Goal: Check status: Check status

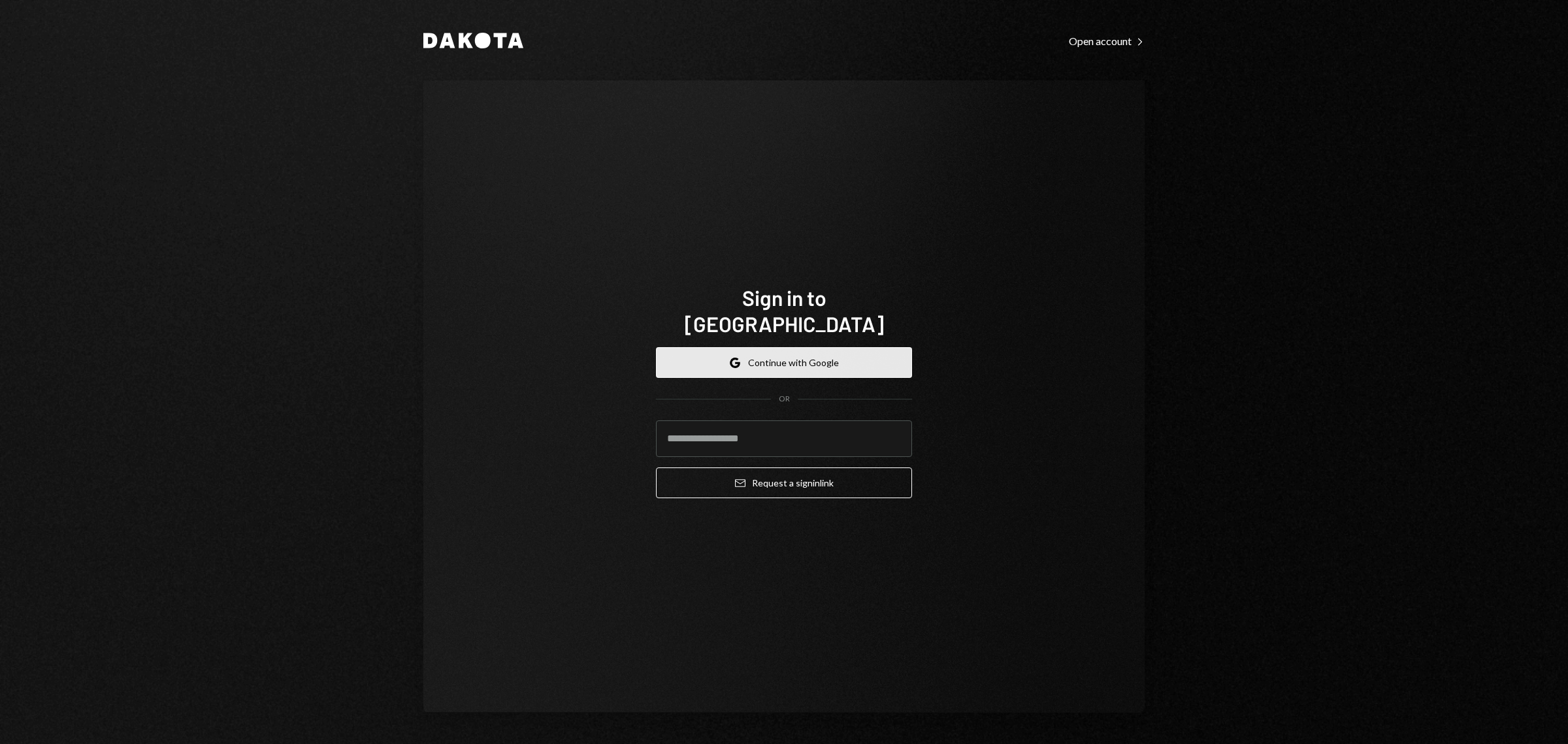
click at [751, 347] on button "Google Continue with Google" at bounding box center [784, 362] width 256 height 30
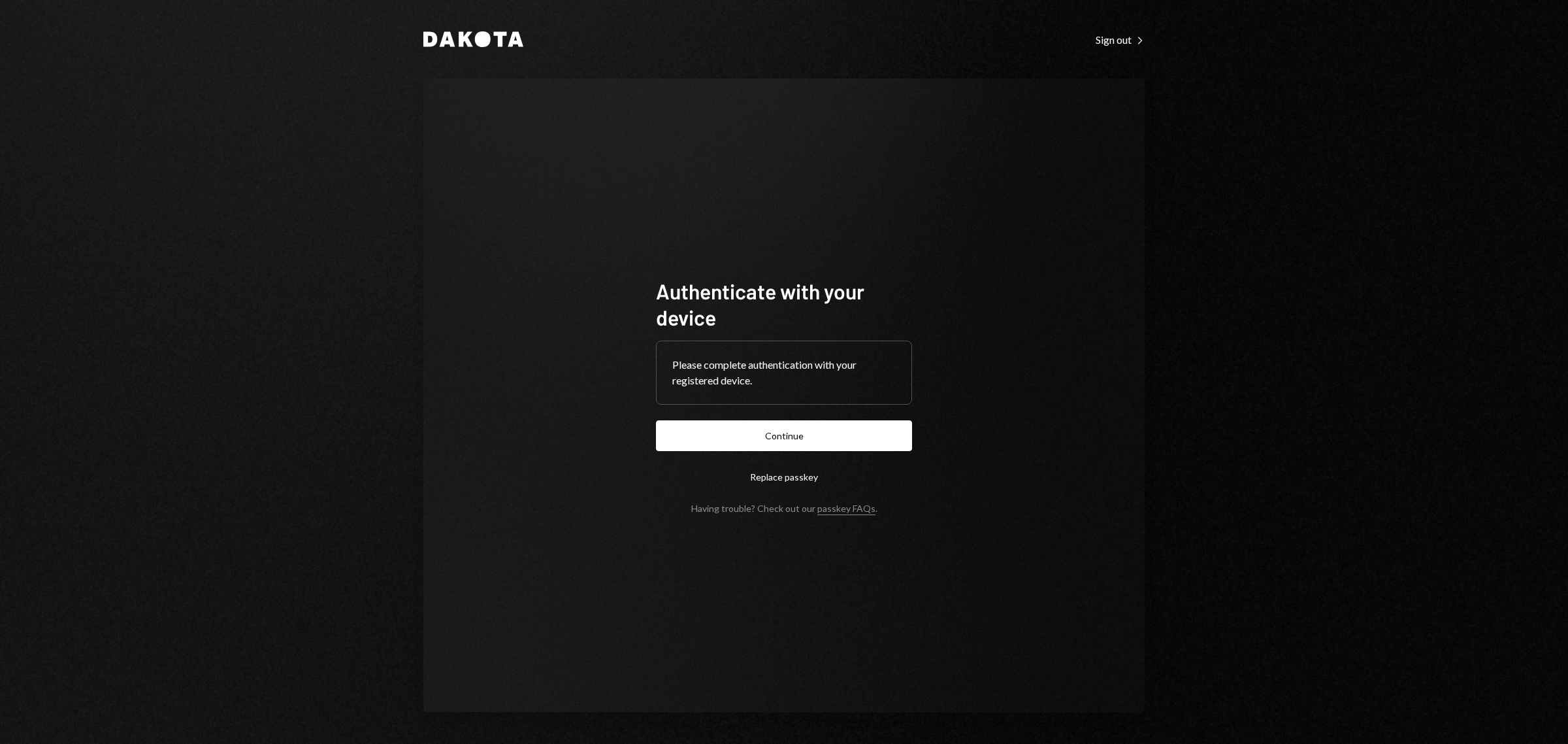
click at [776, 428] on button "Continue" at bounding box center [784, 436] width 256 height 30
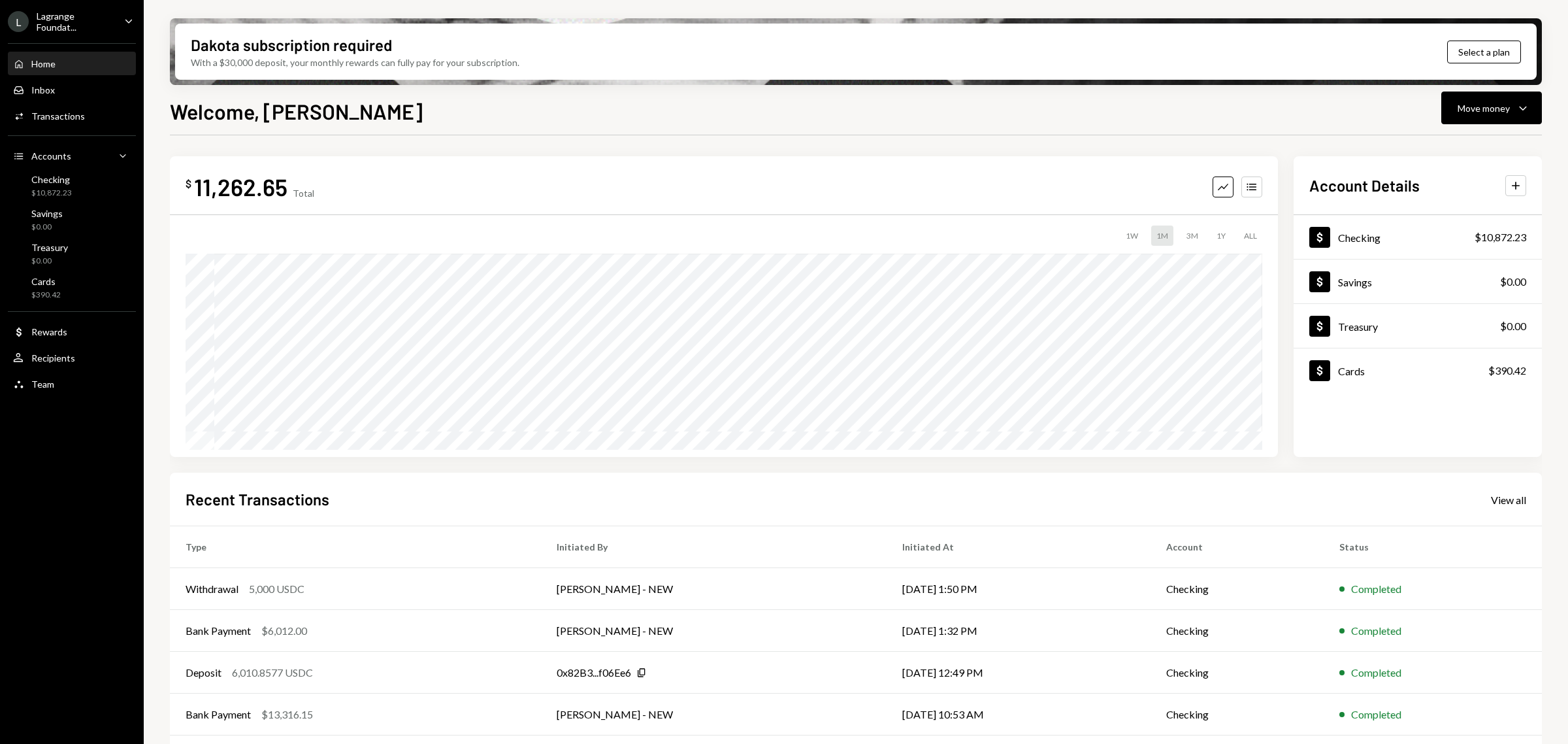
click at [34, 0] on ul "L Lagrange Foundat... Caret Down Home Home Inbox Inbox Activities Transactions …" at bounding box center [72, 199] width 144 height 398
click at [69, 28] on div "Lagrange Foundat..." at bounding box center [75, 21] width 77 height 22
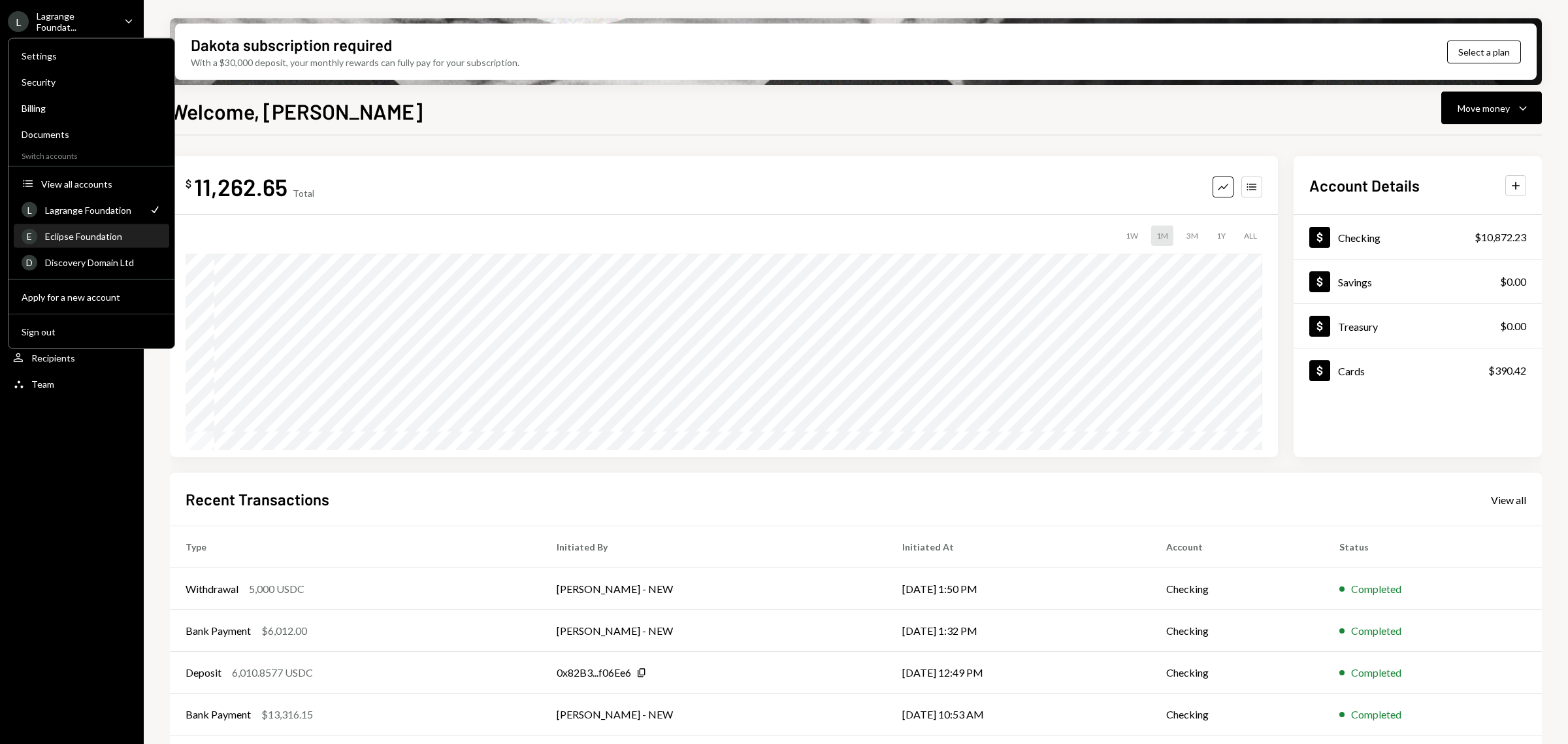
click at [99, 236] on div "Eclipse Foundation" at bounding box center [103, 236] width 116 height 11
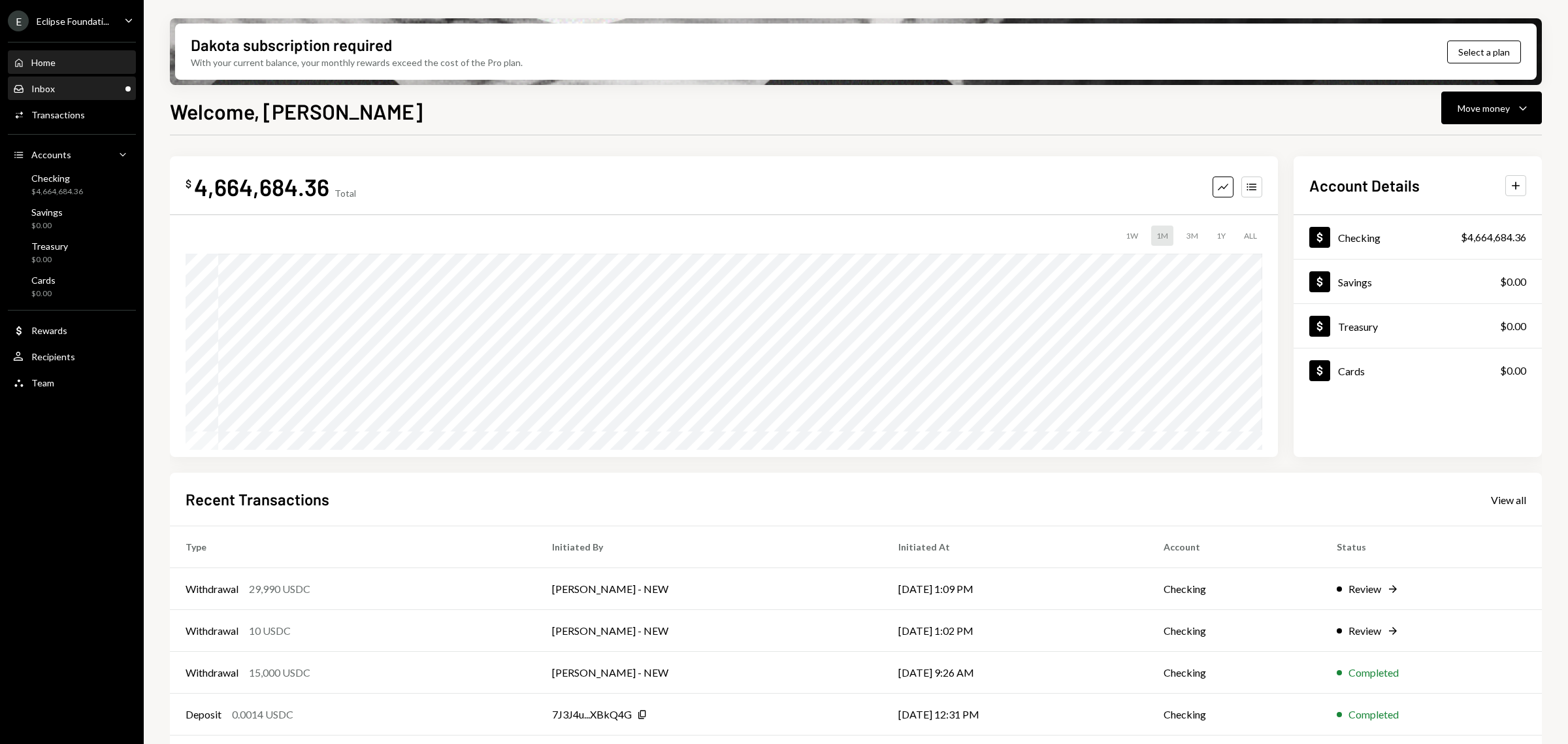
click at [49, 87] on div "Inbox" at bounding box center [43, 88] width 24 height 11
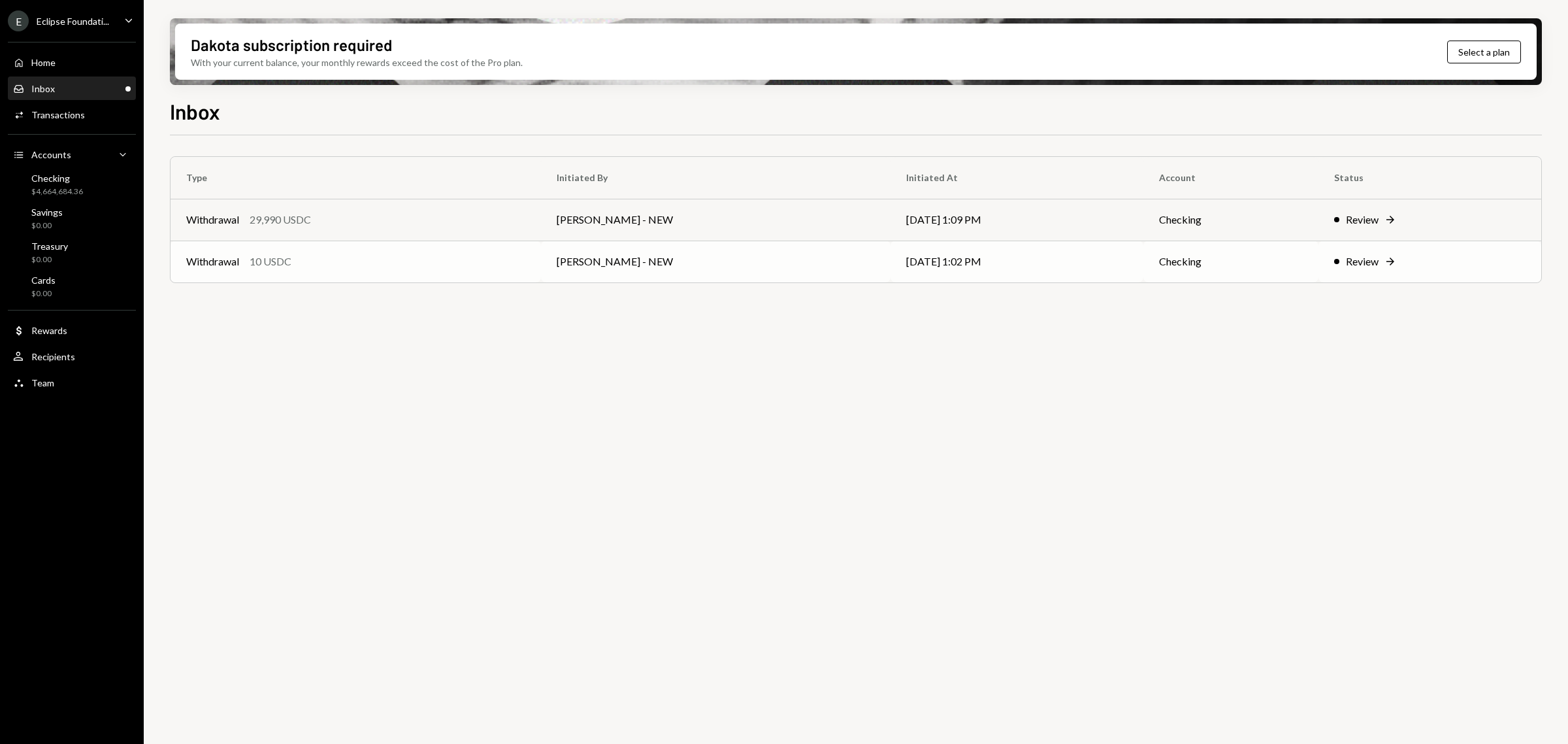
click at [412, 266] on div "Withdrawal 10 USDC" at bounding box center [355, 261] width 339 height 16
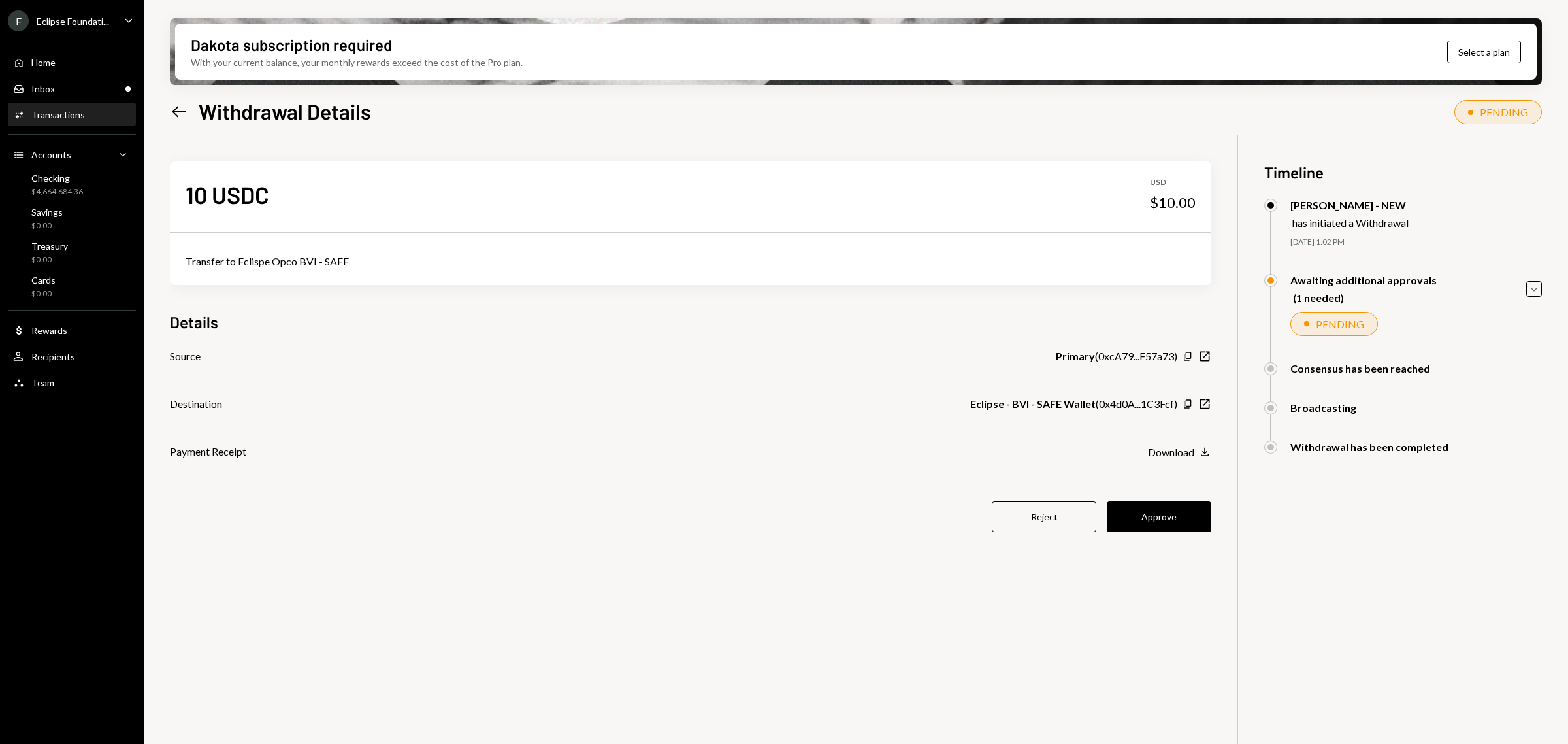
click at [1134, 537] on div "10 USDC USD $10.00 Transfer to Eclispe Opco BVI - SAFE Details Source Primary (…" at bounding box center [690, 355] width 1041 height 439
click at [1143, 508] on button "Approve" at bounding box center [1158, 516] width 104 height 30
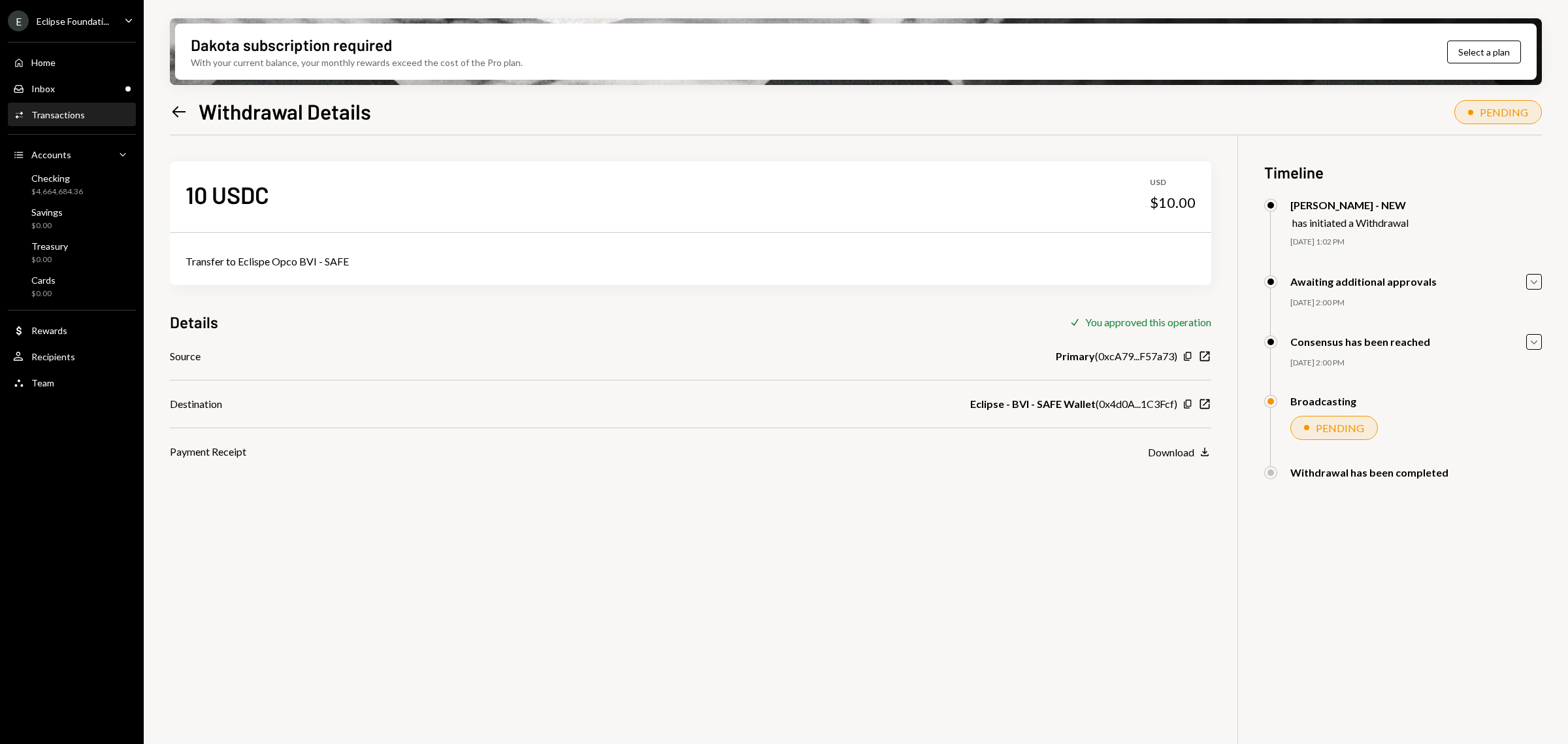
click at [174, 110] on icon at bounding box center [180, 111] width 14 height 11
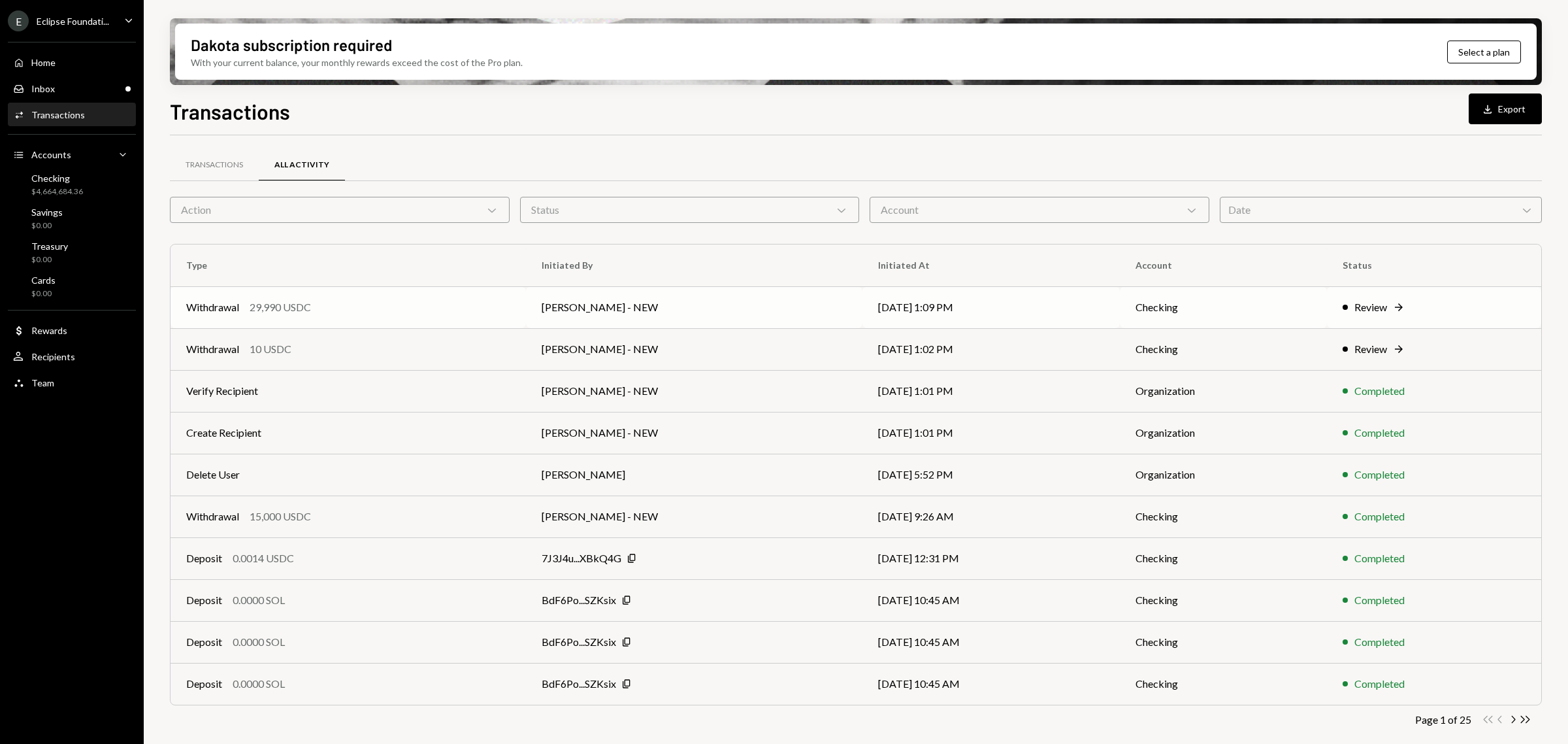
click at [410, 311] on div "Withdrawal 29,990 USDC" at bounding box center [349, 307] width 324 height 16
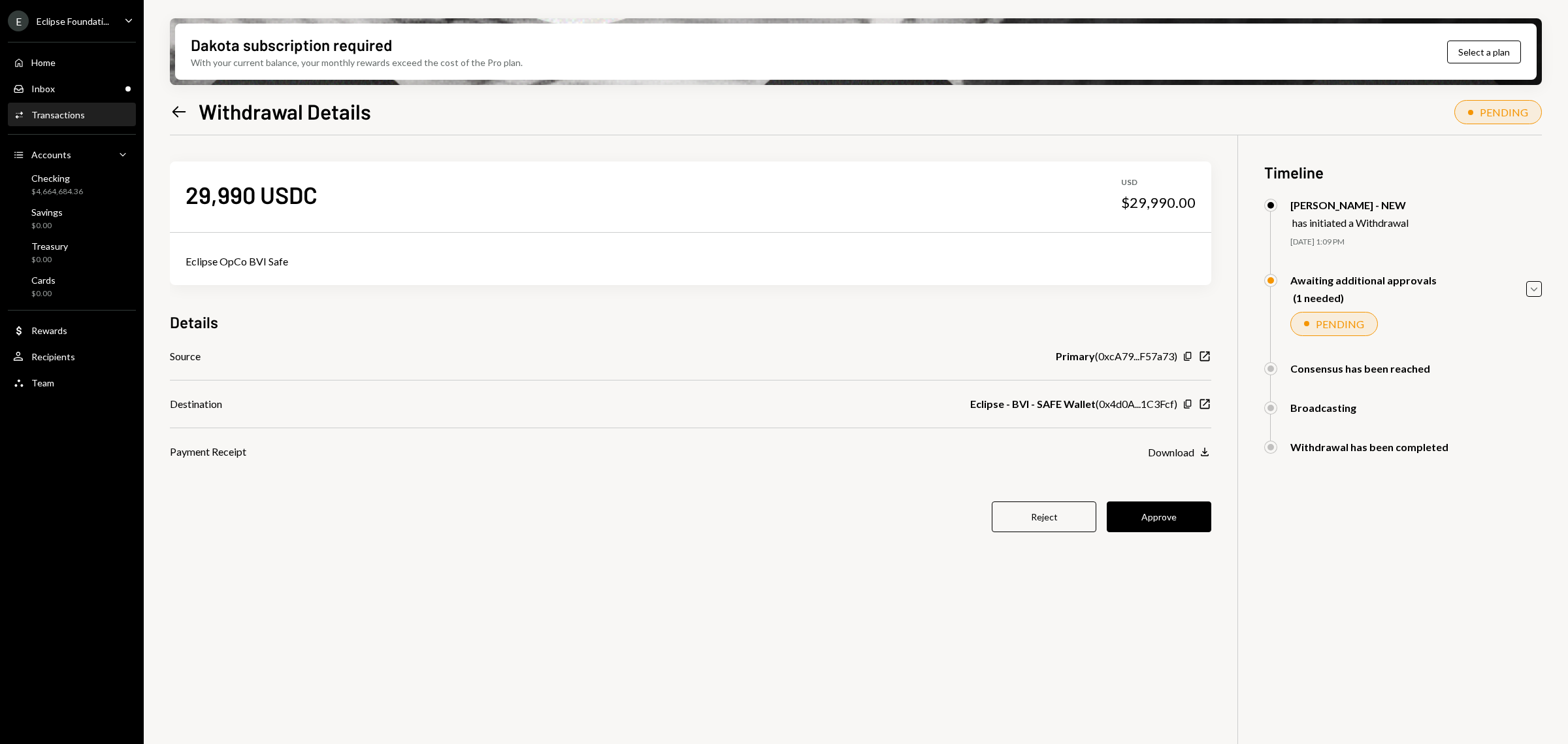
click at [170, 106] on icon "Left Arrow" at bounding box center [179, 112] width 18 height 18
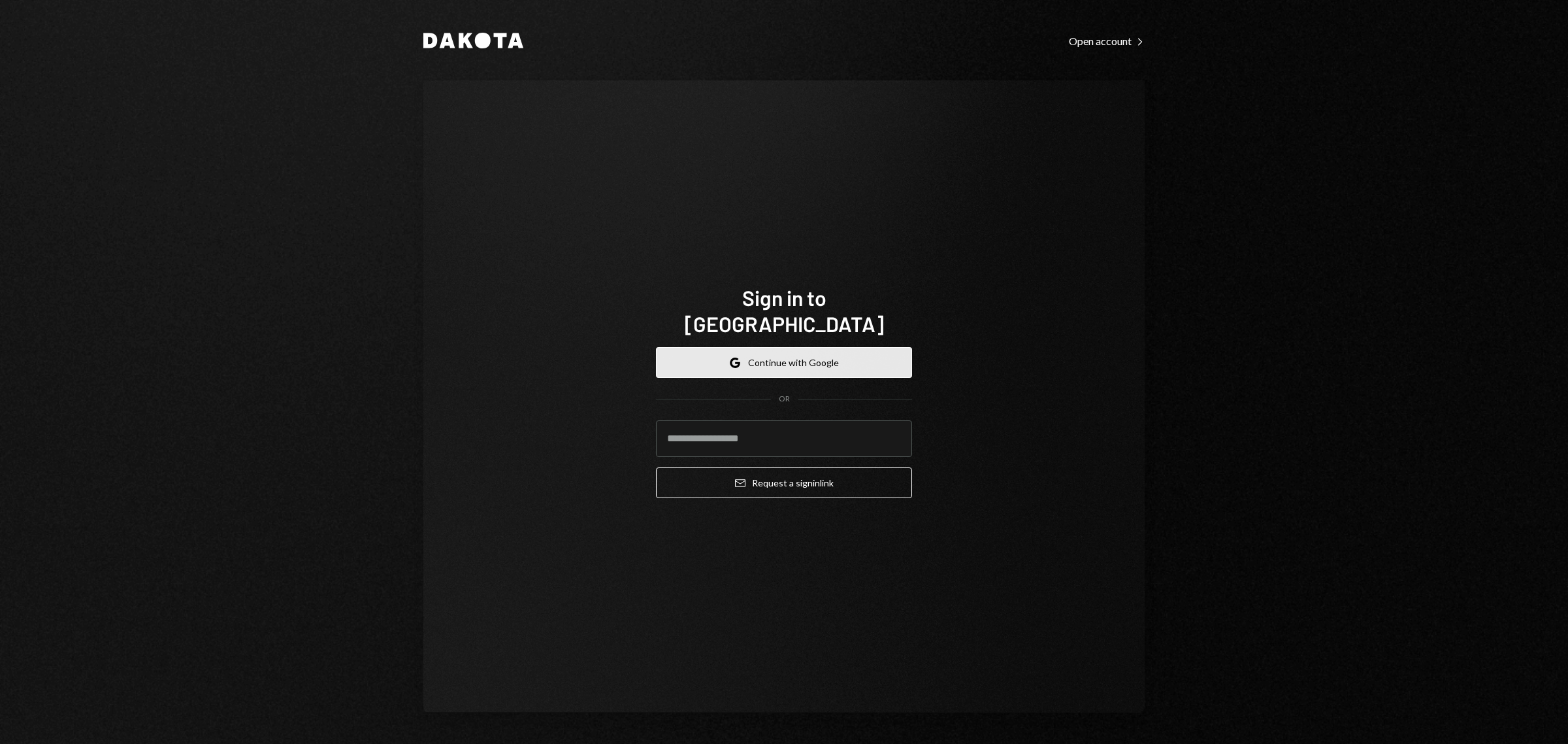
click at [766, 347] on button "Google Continue with Google" at bounding box center [784, 362] width 256 height 30
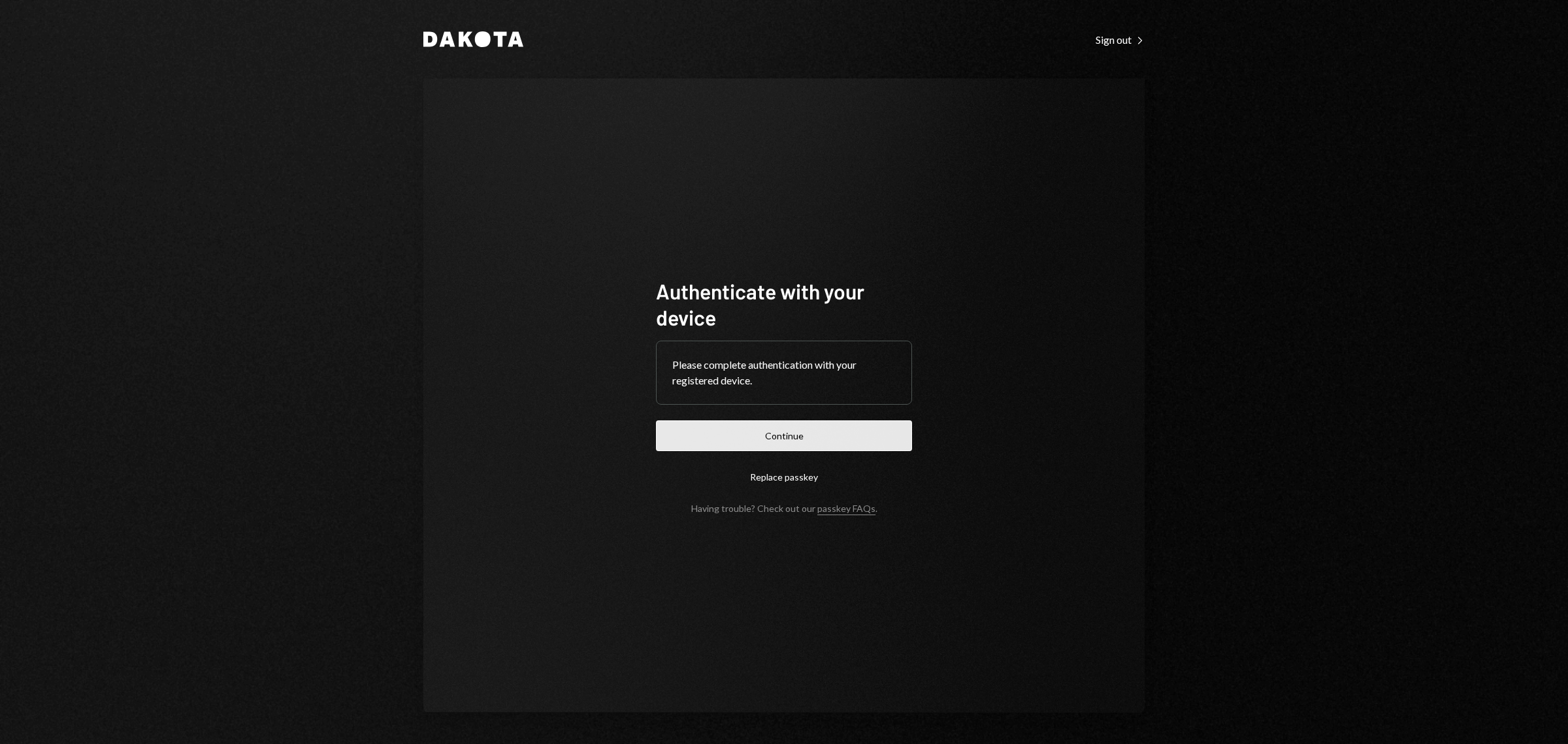
click at [758, 440] on button "Continue" at bounding box center [784, 436] width 256 height 30
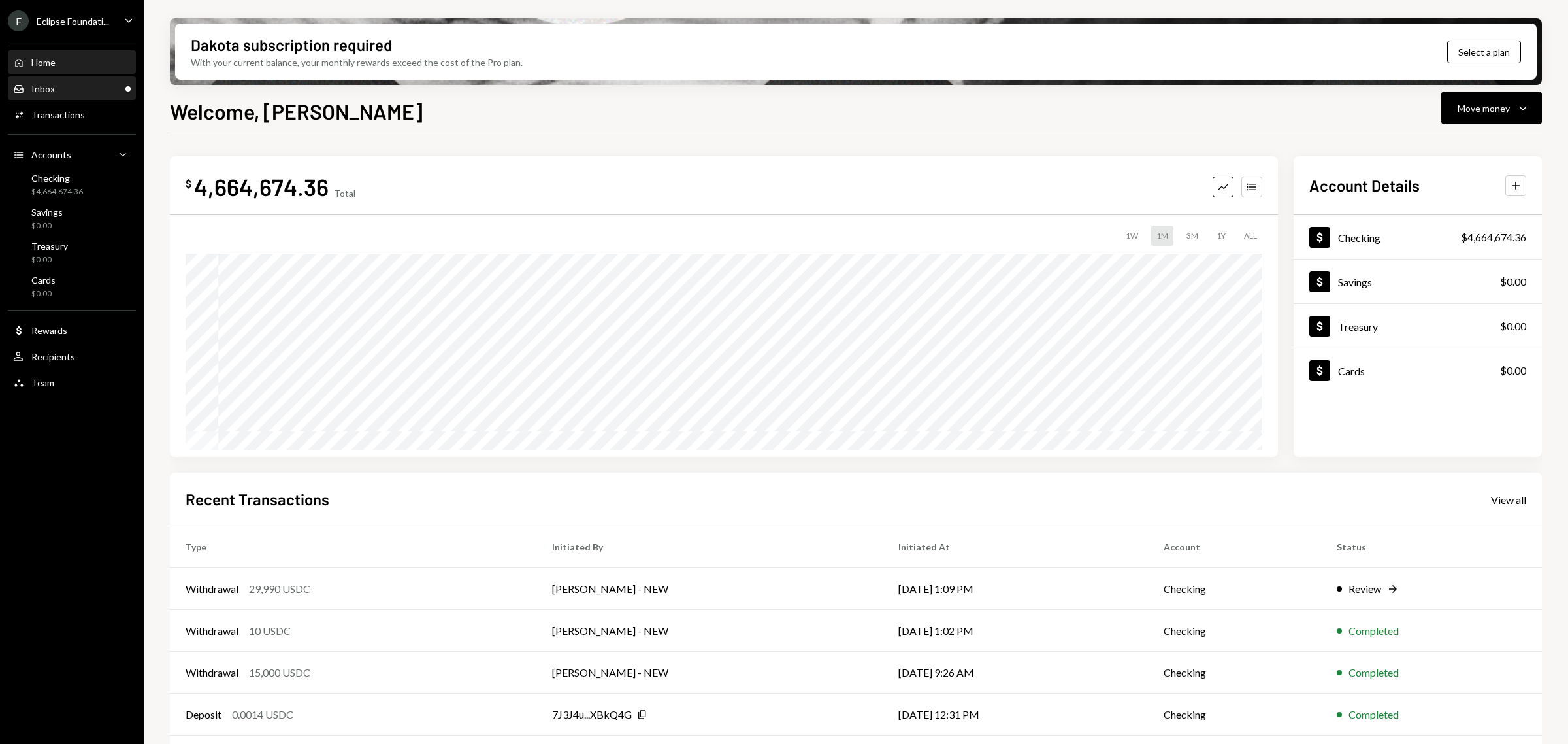
click at [82, 81] on div "Inbox Inbox" at bounding box center [72, 88] width 117 height 22
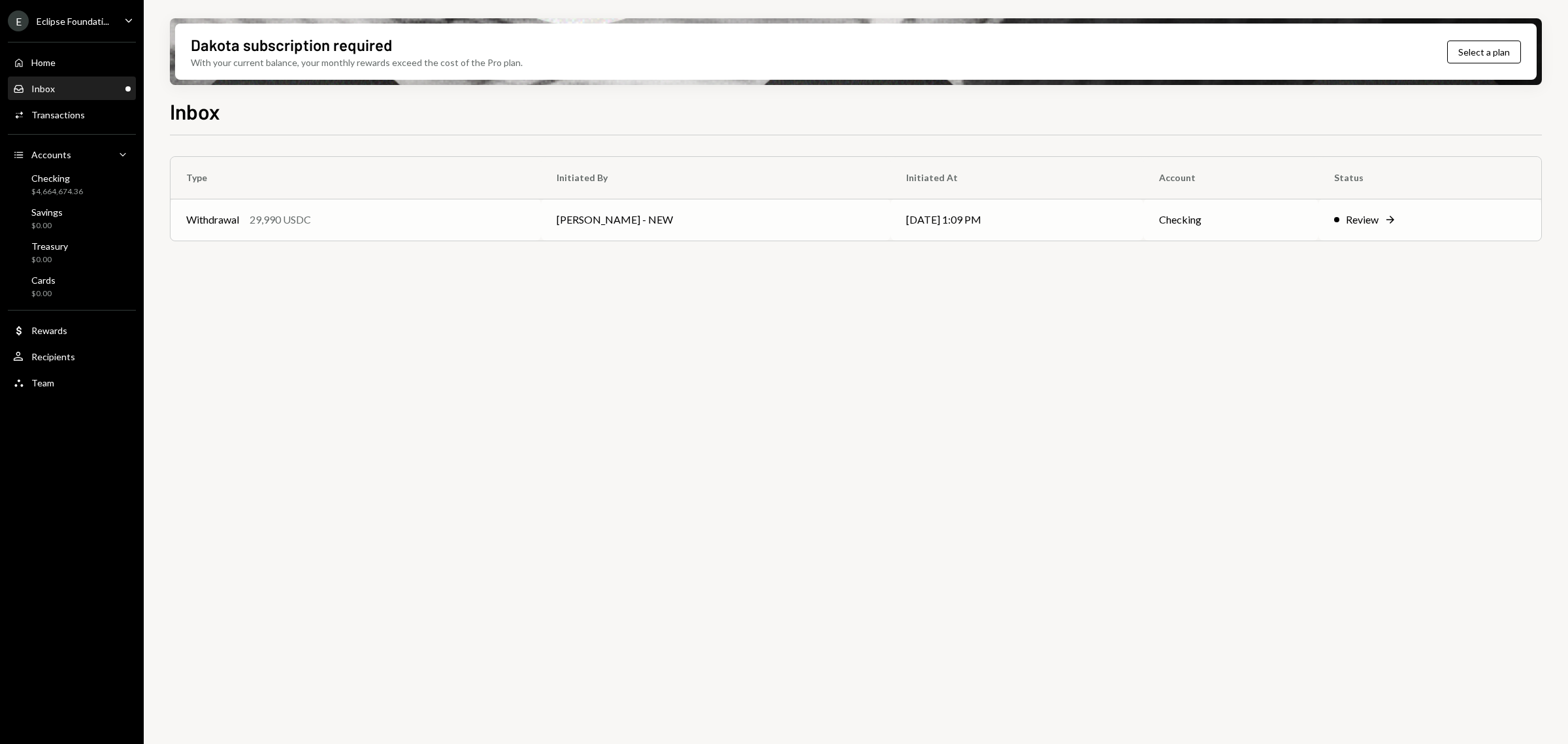
click at [370, 225] on div "Withdrawal 29,990 USDC" at bounding box center [355, 219] width 339 height 16
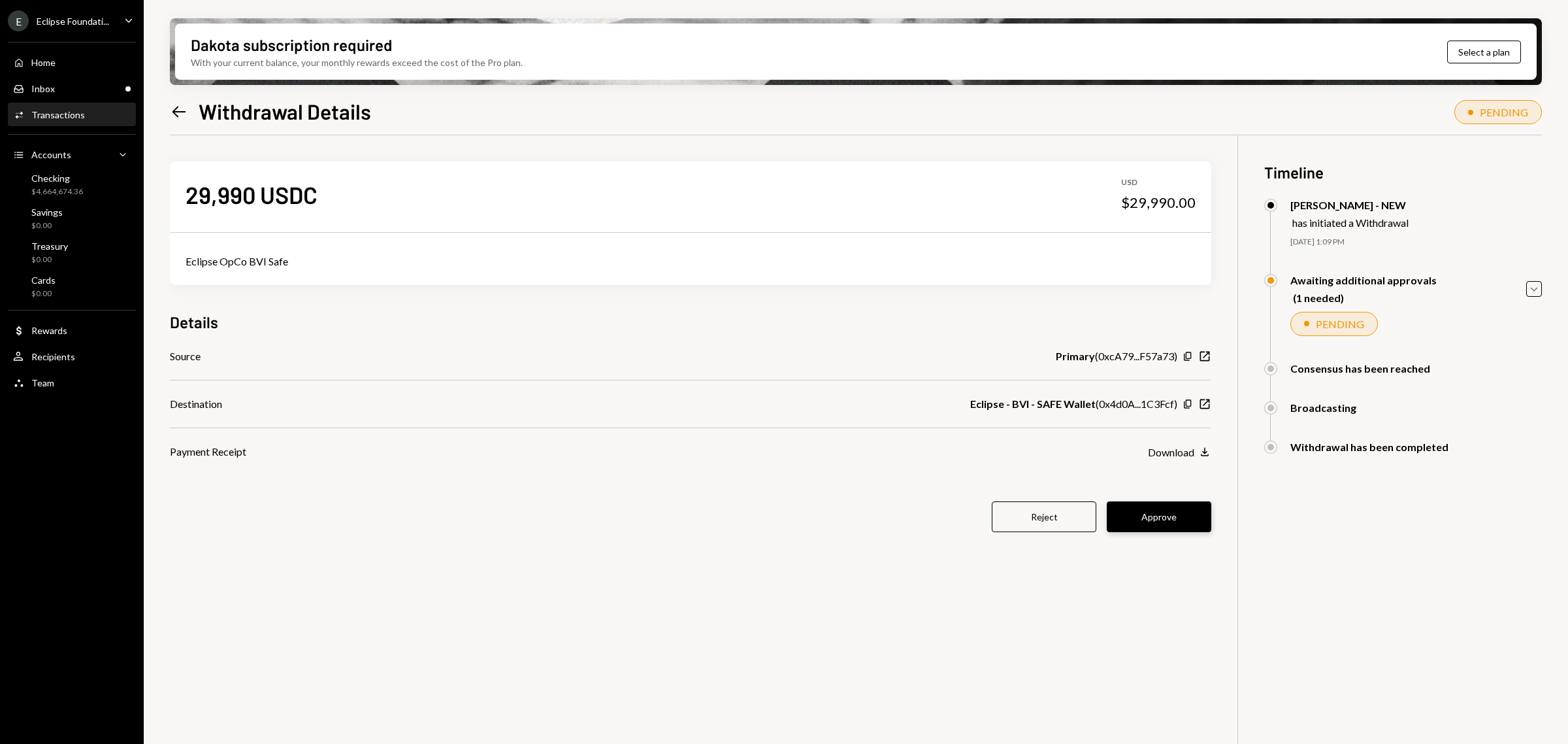
click at [1155, 514] on button "Approve" at bounding box center [1158, 516] width 104 height 30
